Goal: Obtain resource: Download file/media

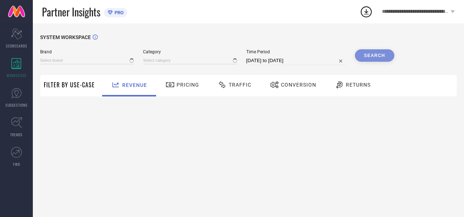
type input "AEROPOSTALE"
type input "All"
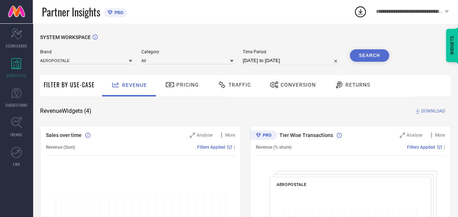
click at [132, 62] on icon at bounding box center [131, 61] width 4 height 4
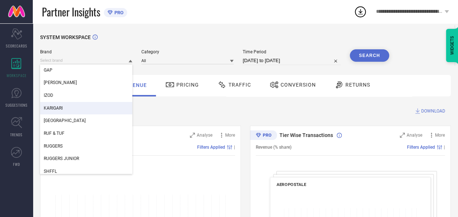
scroll to position [128, 0]
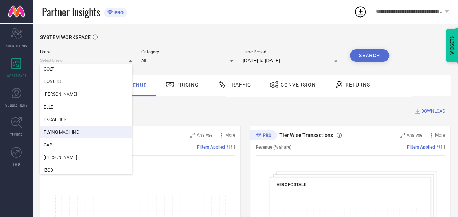
click at [71, 136] on div "FLYING MACHINE" at bounding box center [86, 132] width 92 height 12
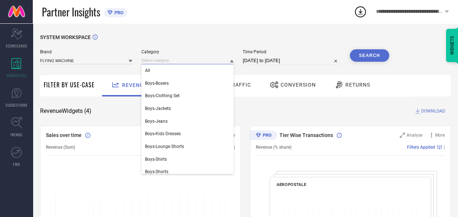
click at [175, 63] on input at bounding box center [187, 61] width 92 height 8
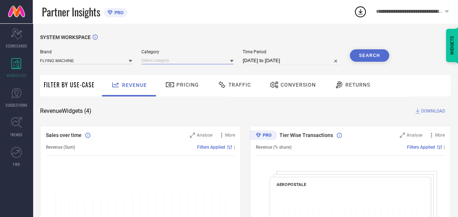
click at [149, 58] on input at bounding box center [187, 61] width 92 height 8
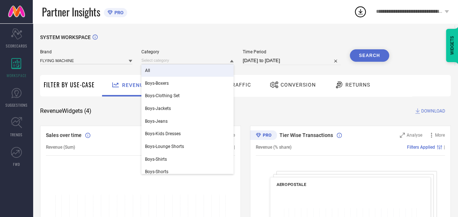
click at [151, 71] on div "All" at bounding box center [187, 70] width 92 height 12
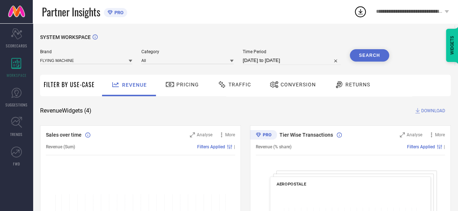
select select "6"
select select "2025"
select select "7"
select select "2025"
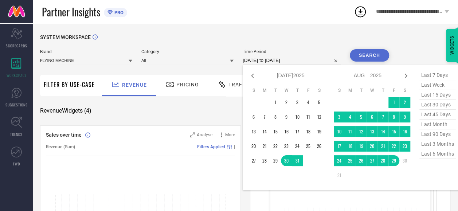
click at [296, 59] on input "[DATE] to [DATE]" at bounding box center [292, 60] width 98 height 9
click at [394, 102] on td "1" at bounding box center [394, 102] width 11 height 11
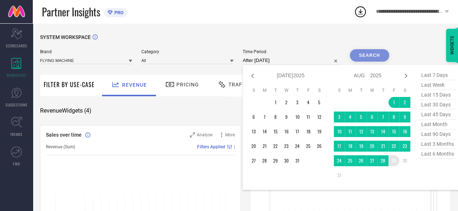
type input "[DATE] to [DATE]"
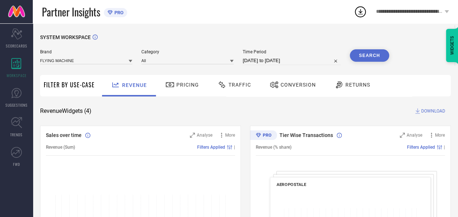
click at [365, 53] on button "Search" at bounding box center [369, 55] width 39 height 12
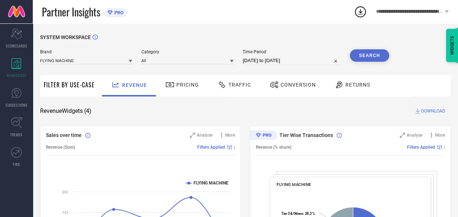
click at [293, 87] on span "Conversion" at bounding box center [298, 85] width 35 height 6
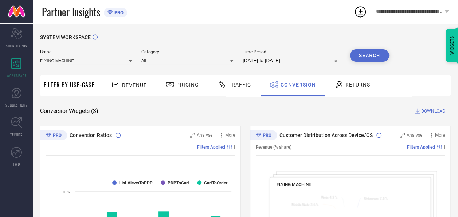
click at [371, 56] on button "Search" at bounding box center [369, 55] width 39 height 12
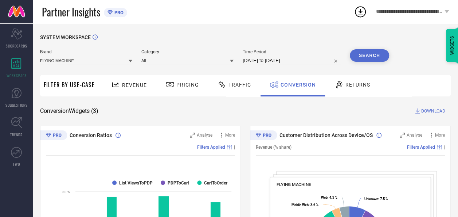
click at [432, 112] on span "DOWNLOAD" at bounding box center [433, 110] width 24 height 7
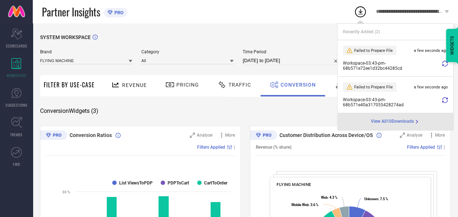
click at [443, 62] on icon at bounding box center [445, 64] width 6 height 6
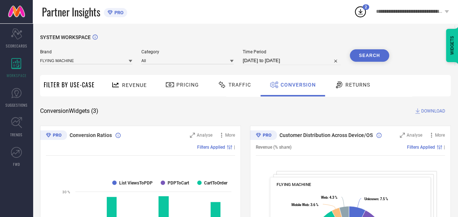
click at [360, 5] on icon at bounding box center [360, 11] width 13 height 13
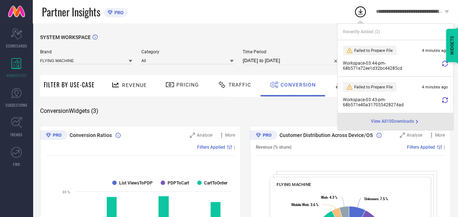
click at [361, 66] on span "Workspace - 03:44-pm - 68b571e72ee1d32bc44285cd" at bounding box center [391, 66] width 97 height 10
click at [381, 119] on span "View All 10 Downloads" at bounding box center [392, 121] width 43 height 6
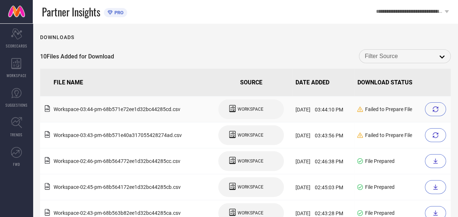
click at [434, 115] on div at bounding box center [435, 109] width 21 height 14
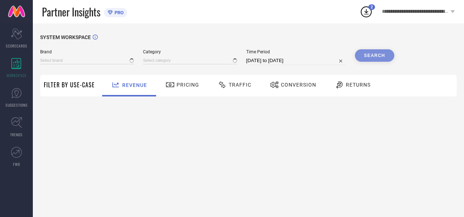
type input "AEROPOSTALE"
type input "All"
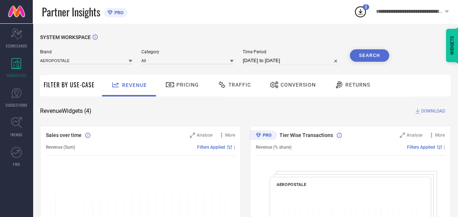
click at [289, 80] on div "Conversion" at bounding box center [293, 84] width 50 height 12
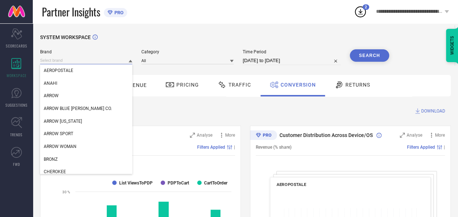
click at [107, 59] on input at bounding box center [86, 61] width 92 height 8
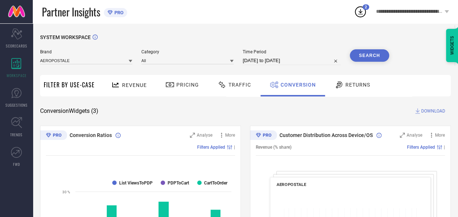
click at [74, 57] on div "AEROPOSTALE" at bounding box center [86, 61] width 92 height 8
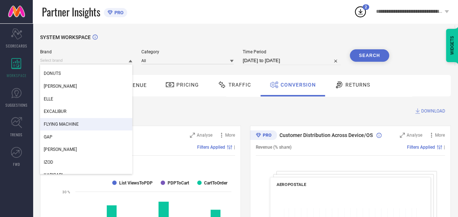
scroll to position [140, 0]
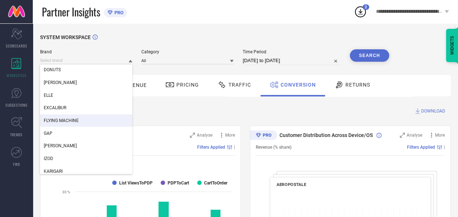
click at [75, 120] on span "FLYING MACHINE" at bounding box center [61, 120] width 35 height 5
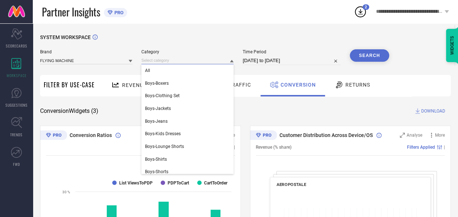
click at [174, 62] on input at bounding box center [187, 61] width 92 height 8
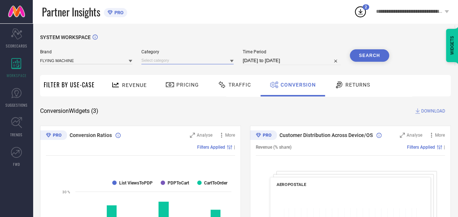
click at [156, 59] on input at bounding box center [187, 61] width 92 height 8
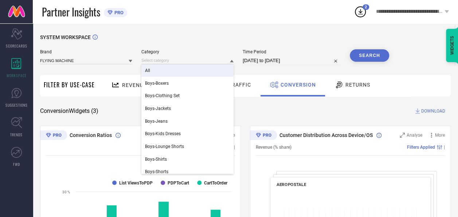
click at [152, 74] on div "All" at bounding box center [187, 70] width 92 height 12
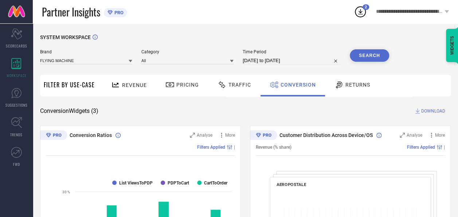
select select "6"
select select "2025"
select select "7"
select select "2025"
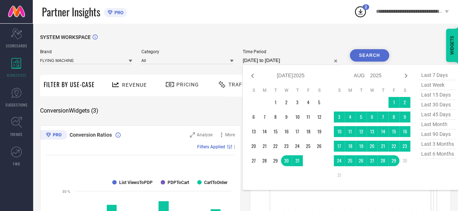
click at [302, 64] on input "[DATE] to [DATE]" at bounding box center [292, 60] width 98 height 9
click at [395, 104] on td "1" at bounding box center [394, 102] width 11 height 11
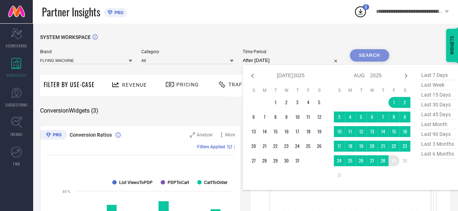
type input "[DATE] to [DATE]"
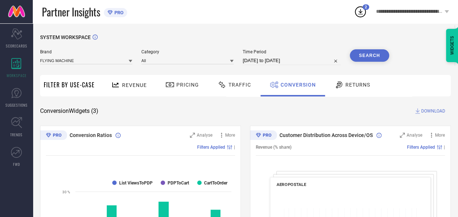
click at [361, 54] on button "Search" at bounding box center [369, 55] width 39 height 12
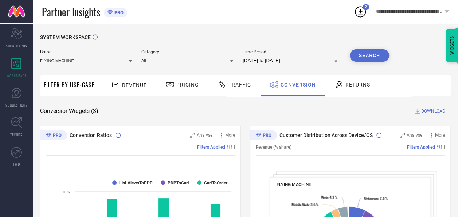
click at [435, 110] on span "DOWNLOAD" at bounding box center [433, 110] width 24 height 7
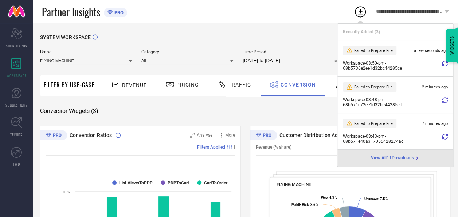
click at [443, 61] on icon at bounding box center [445, 64] width 6 height 6
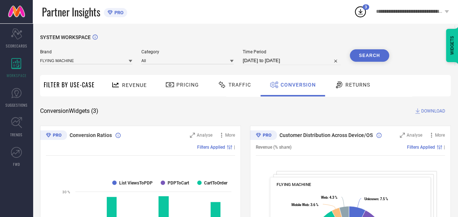
click at [359, 16] on icon at bounding box center [360, 11] width 13 height 13
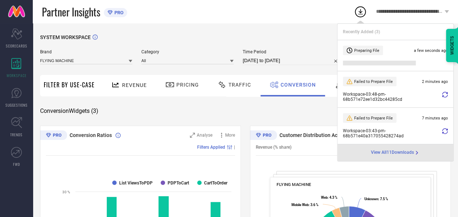
click at [443, 94] on icon at bounding box center [445, 95] width 6 height 6
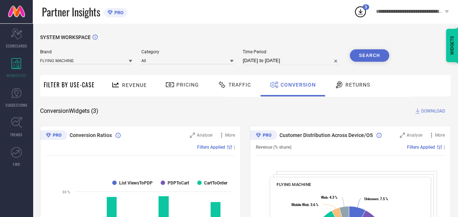
click at [361, 12] on icon at bounding box center [360, 11] width 5 height 5
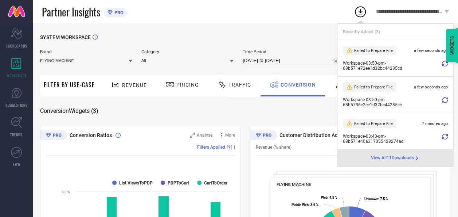
click at [445, 100] on icon at bounding box center [445, 100] width 6 height 6
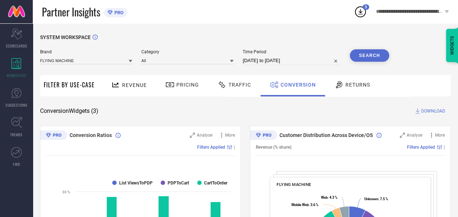
click at [361, 17] on circle at bounding box center [360, 12] width 10 height 10
